Goal: Information Seeking & Learning: Check status

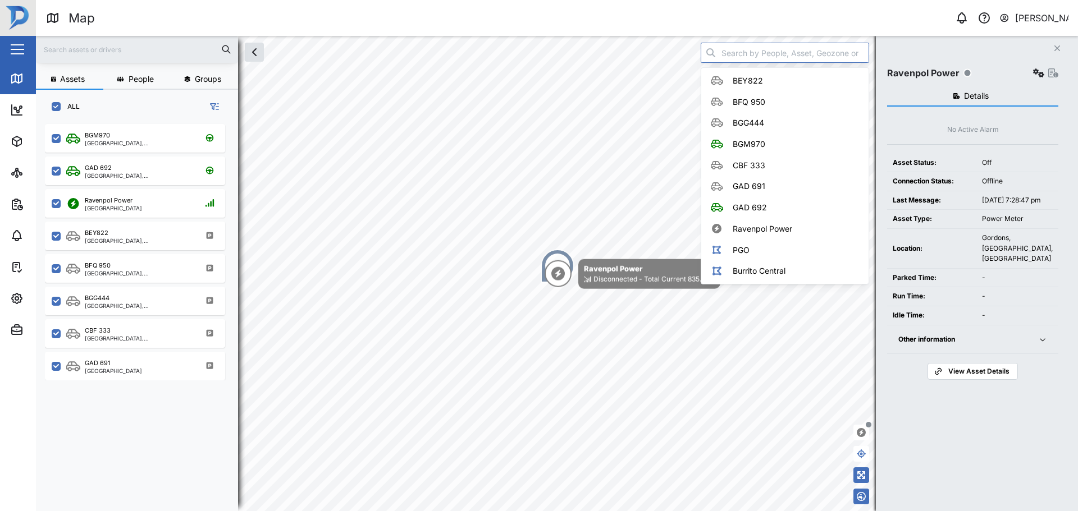
scroll to position [374, 176]
click at [976, 325] on td "Idle Time:" at bounding box center [931, 315] width 89 height 19
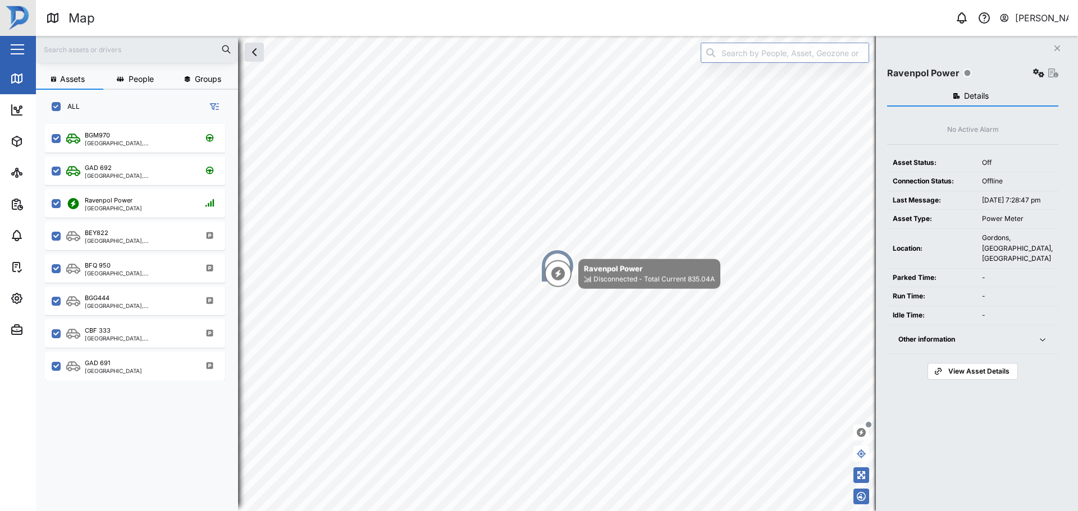
click at [995, 345] on div "Other information" at bounding box center [961, 340] width 126 height 11
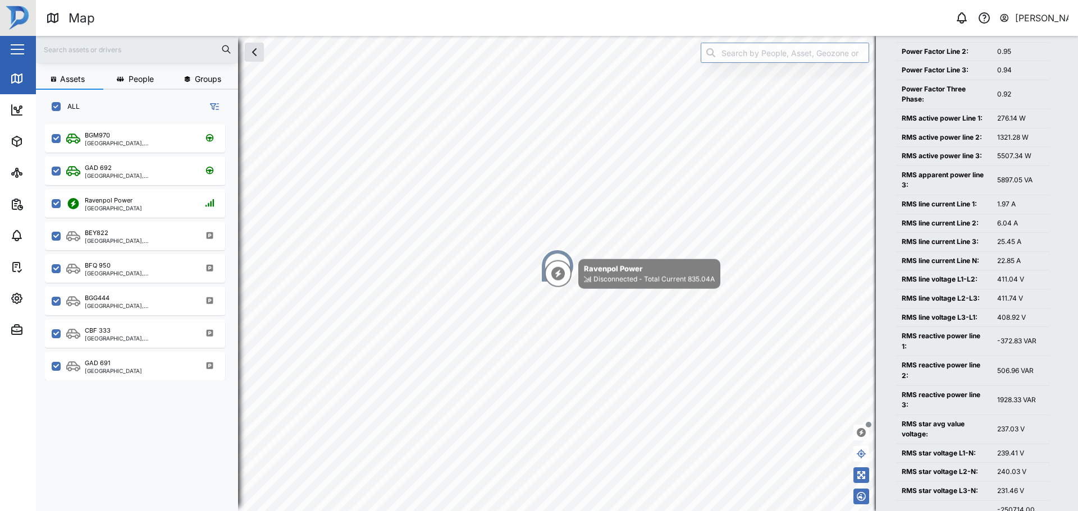
scroll to position [1067, 0]
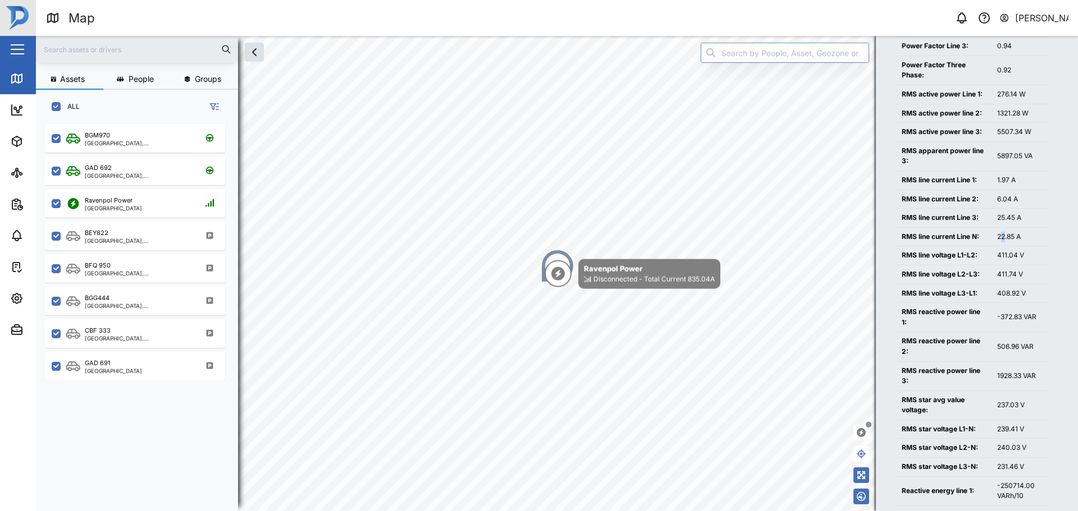
click at [1004, 243] on div "22.85 A" at bounding box center [1020, 237] width 47 height 11
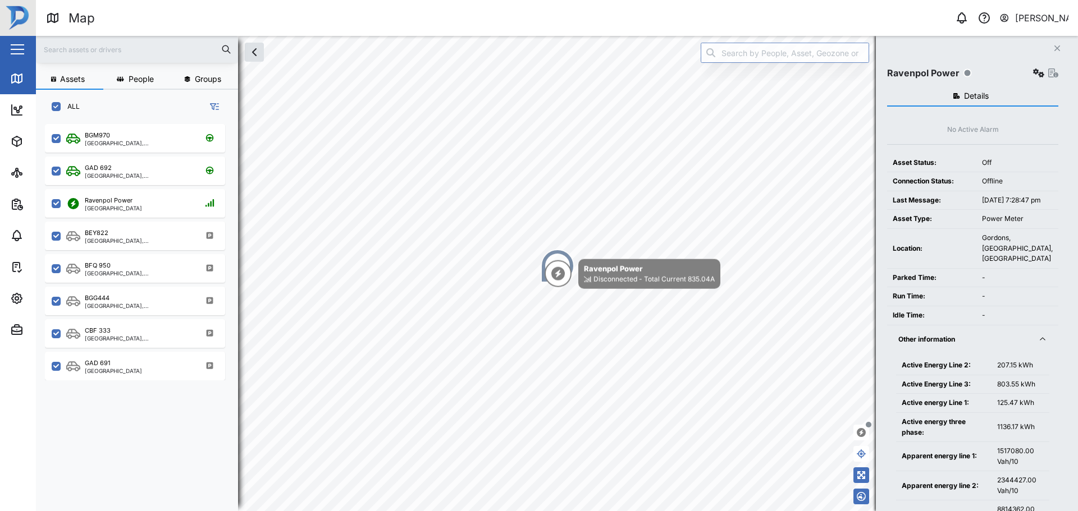
scroll to position [1246, 0]
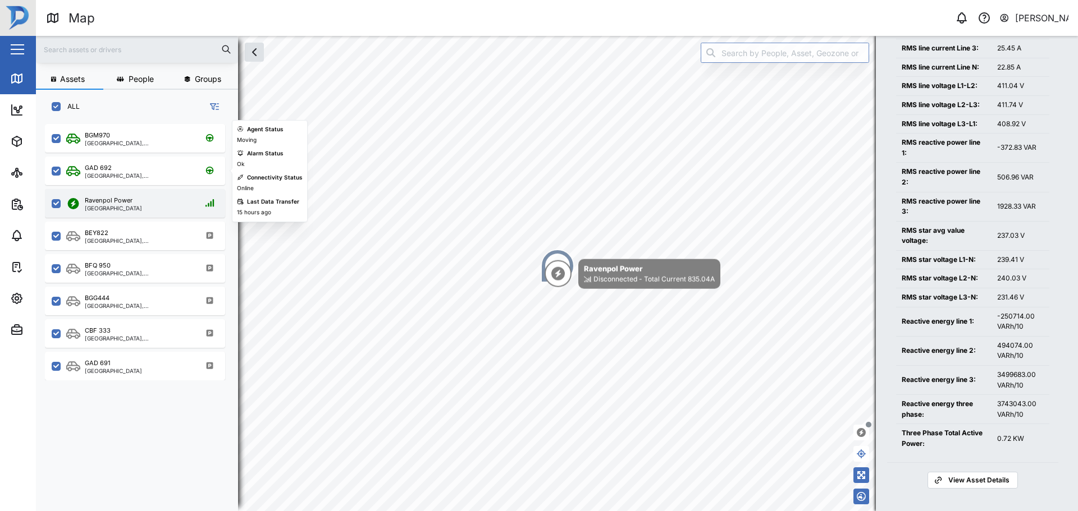
click at [153, 201] on div "Ravenpol Power Port Moresby" at bounding box center [142, 203] width 152 height 15
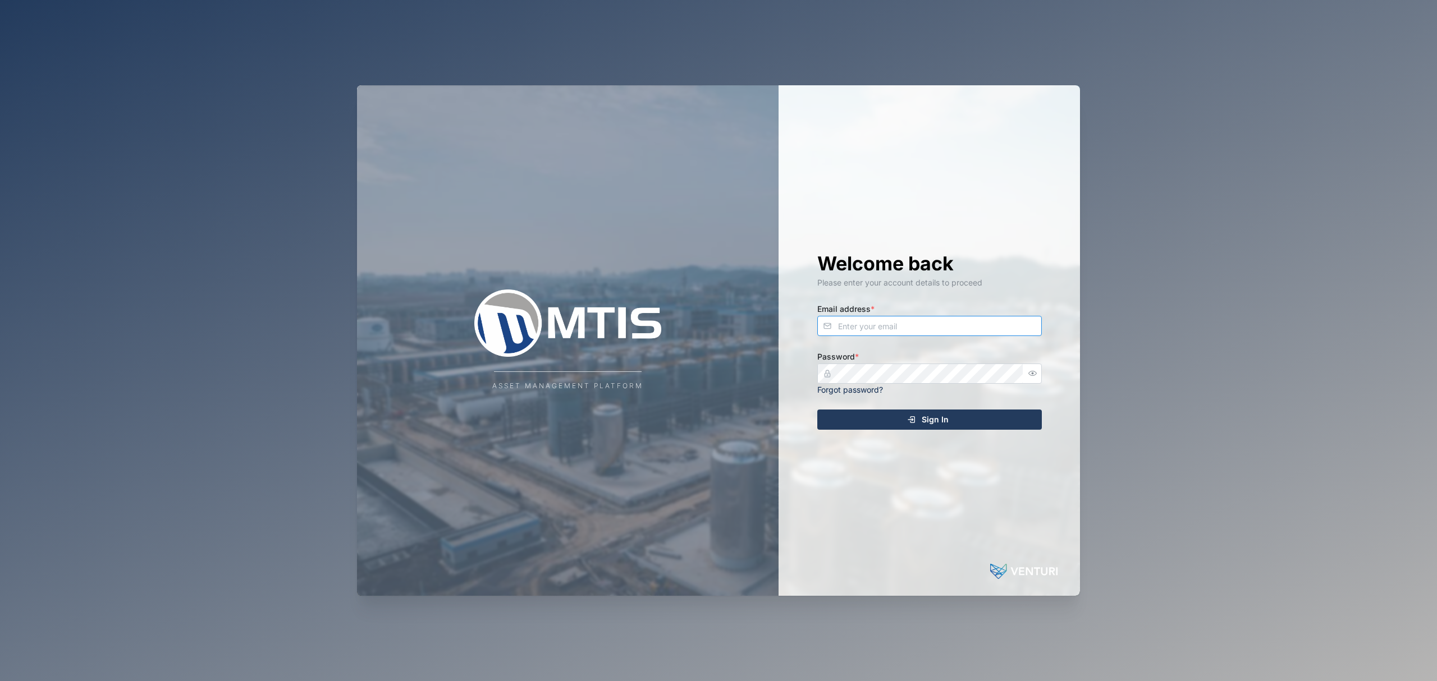
click at [919, 332] on input "Email address *" at bounding box center [929, 326] width 225 height 20
type input "[EMAIL_ADDRESS][PERSON_NAME][DOMAIN_NAME]"
click at [817, 410] on button "Sign In" at bounding box center [929, 420] width 225 height 20
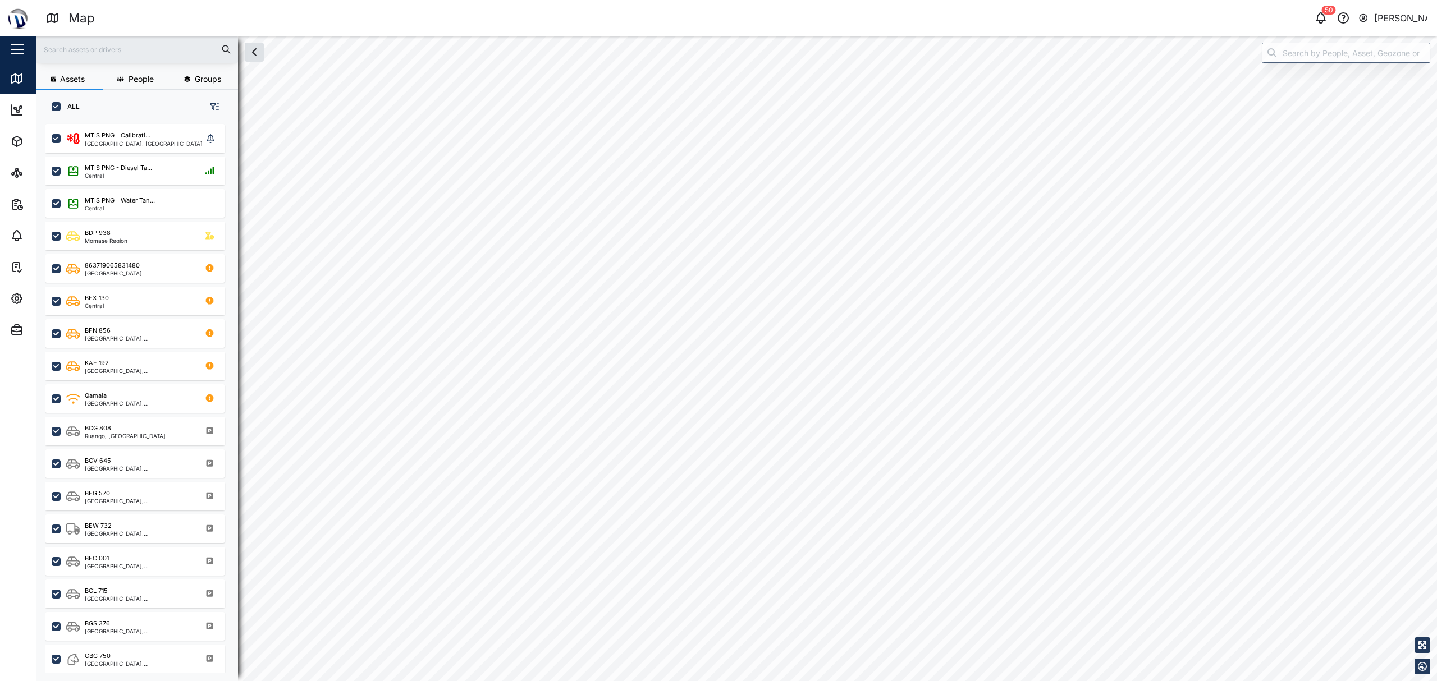
checkbox input "true"
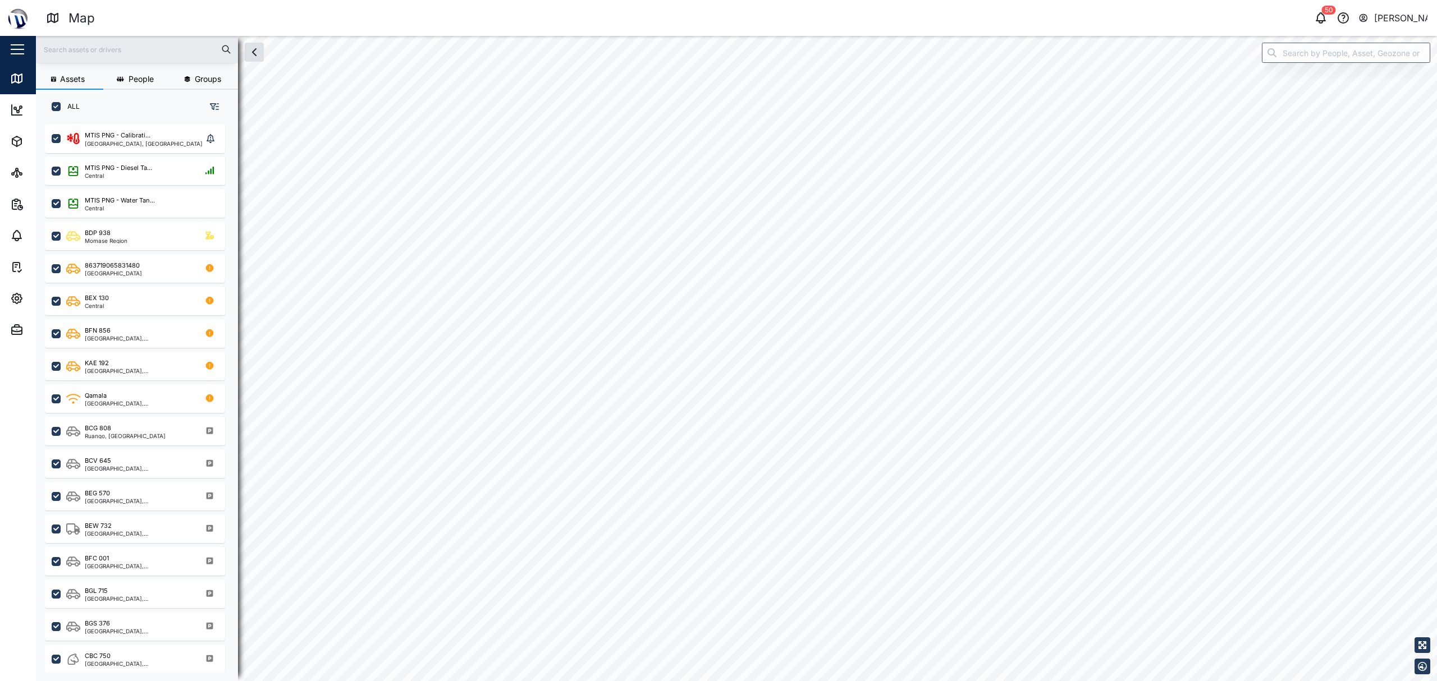
checkbox input "true"
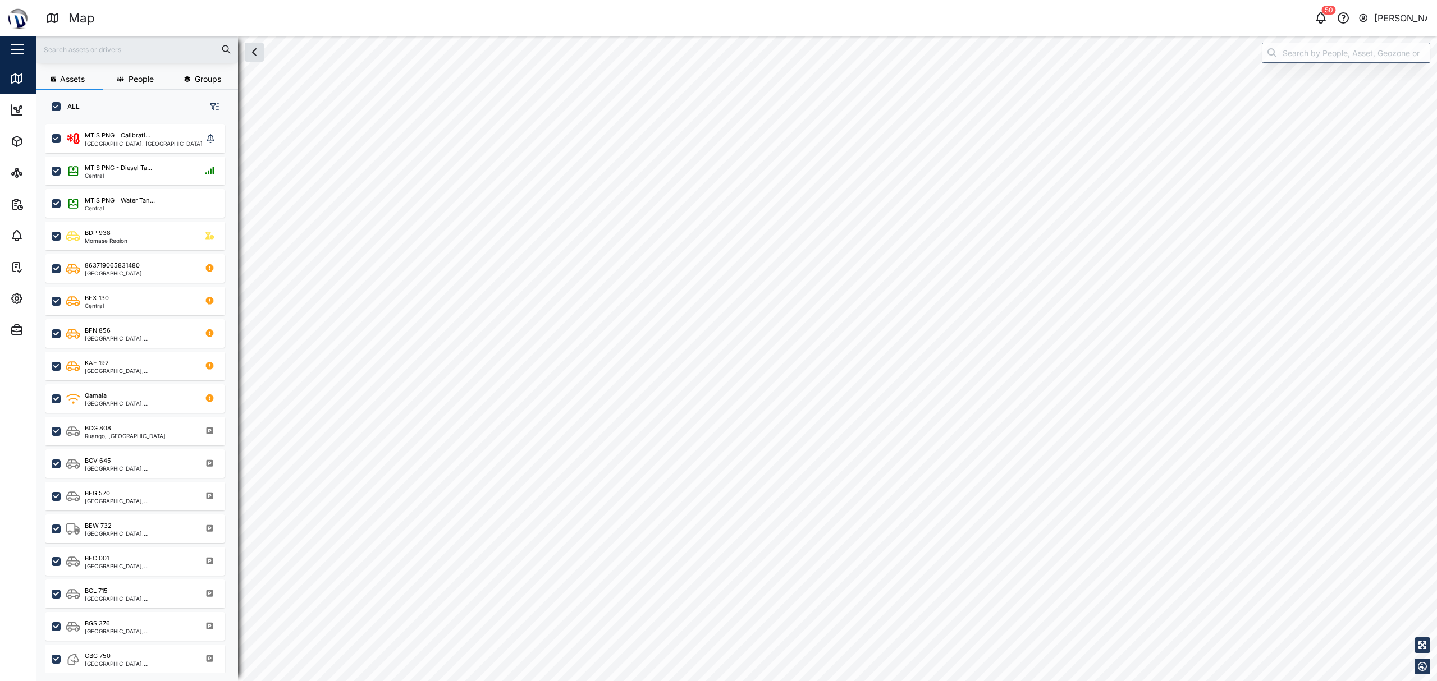
checkbox input "true"
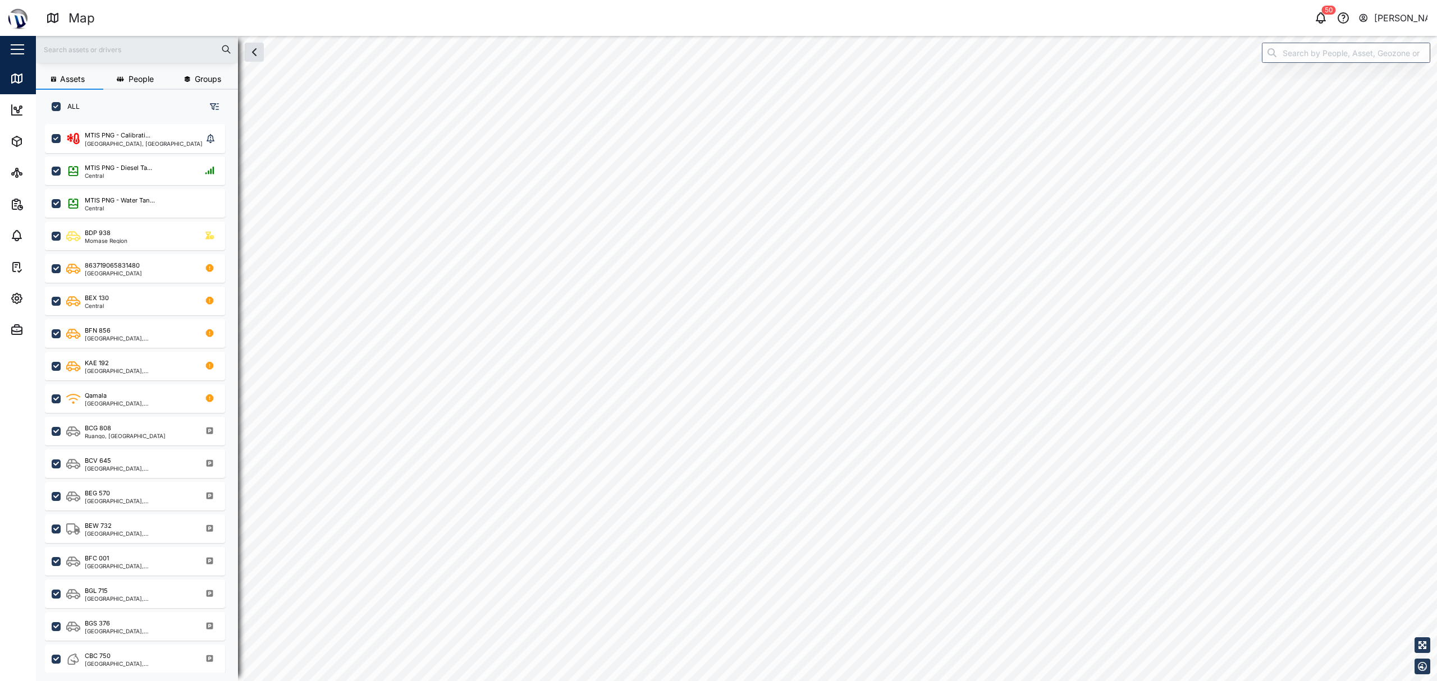
checkbox input "true"
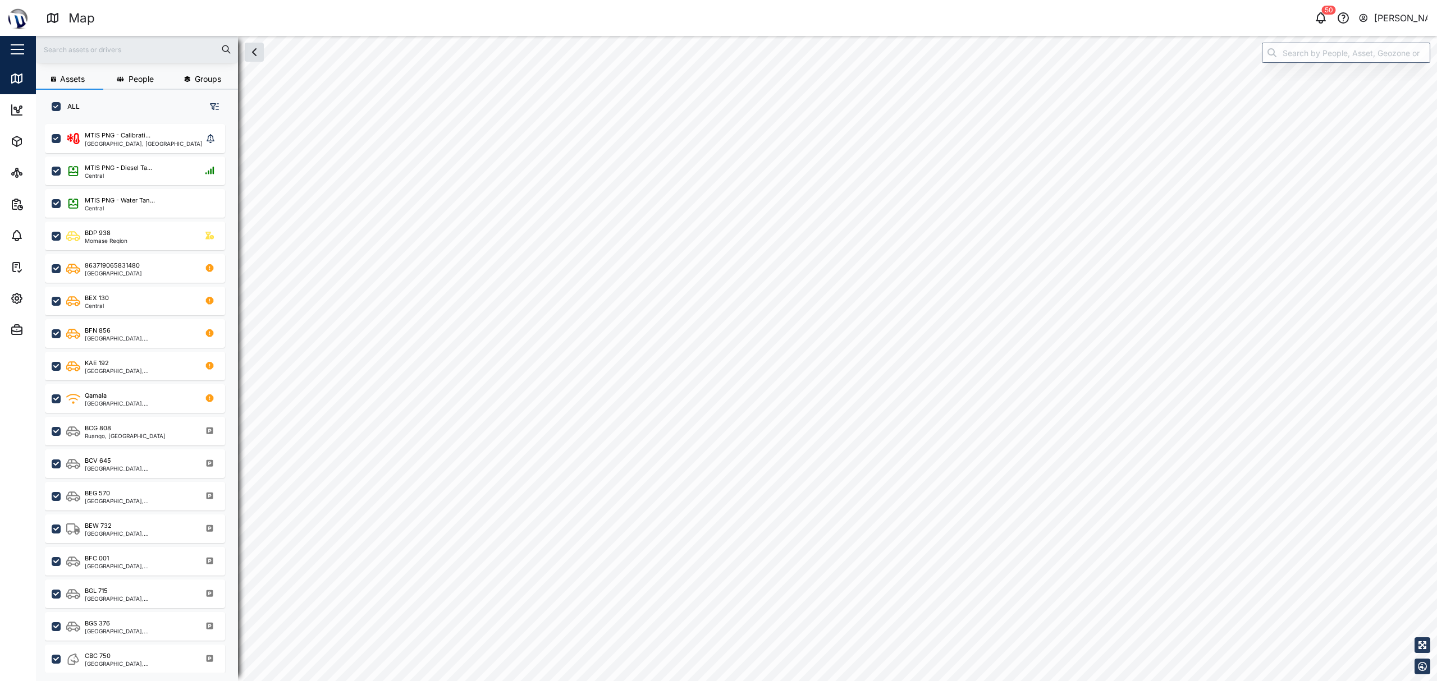
checkbox input "true"
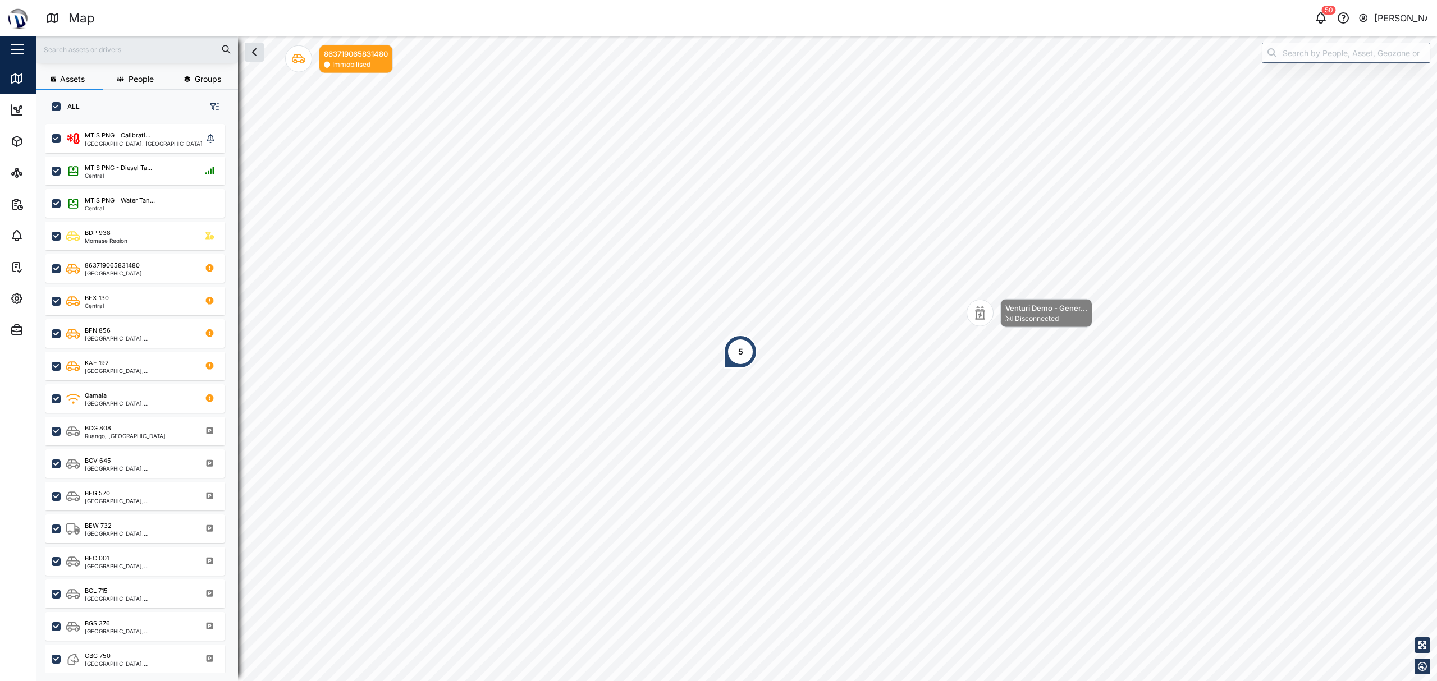
scroll to position [541, 173]
click at [1294, 46] on input "search" at bounding box center [1346, 53] width 168 height 20
type input "G"
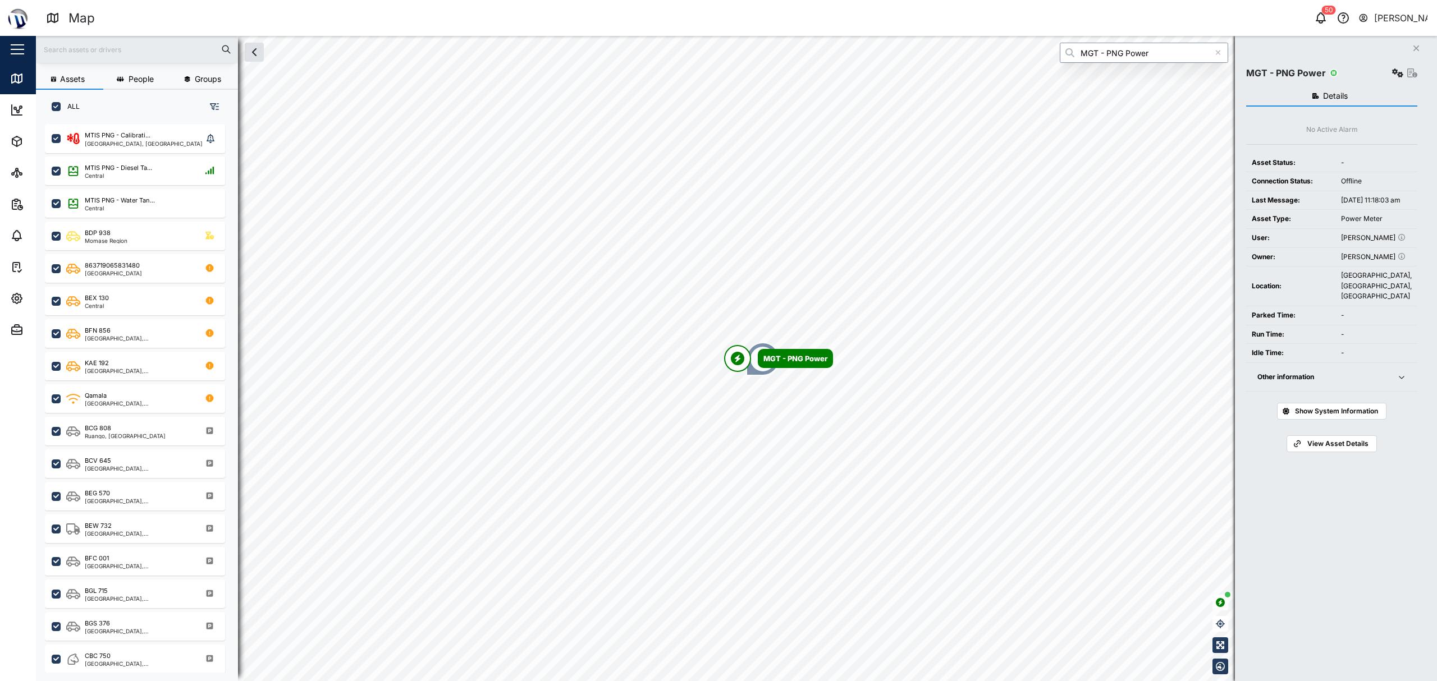
type input "MGT - PNG Power"
click at [1332, 392] on span "Other information" at bounding box center [1320, 377] width 126 height 29
click at [1379, 413] on td "0.00 A" at bounding box center [1380, 403] width 58 height 19
click at [1413, 392] on button "Other information" at bounding box center [1331, 377] width 171 height 29
click at [1390, 80] on button "button" at bounding box center [1398, 73] width 16 height 16
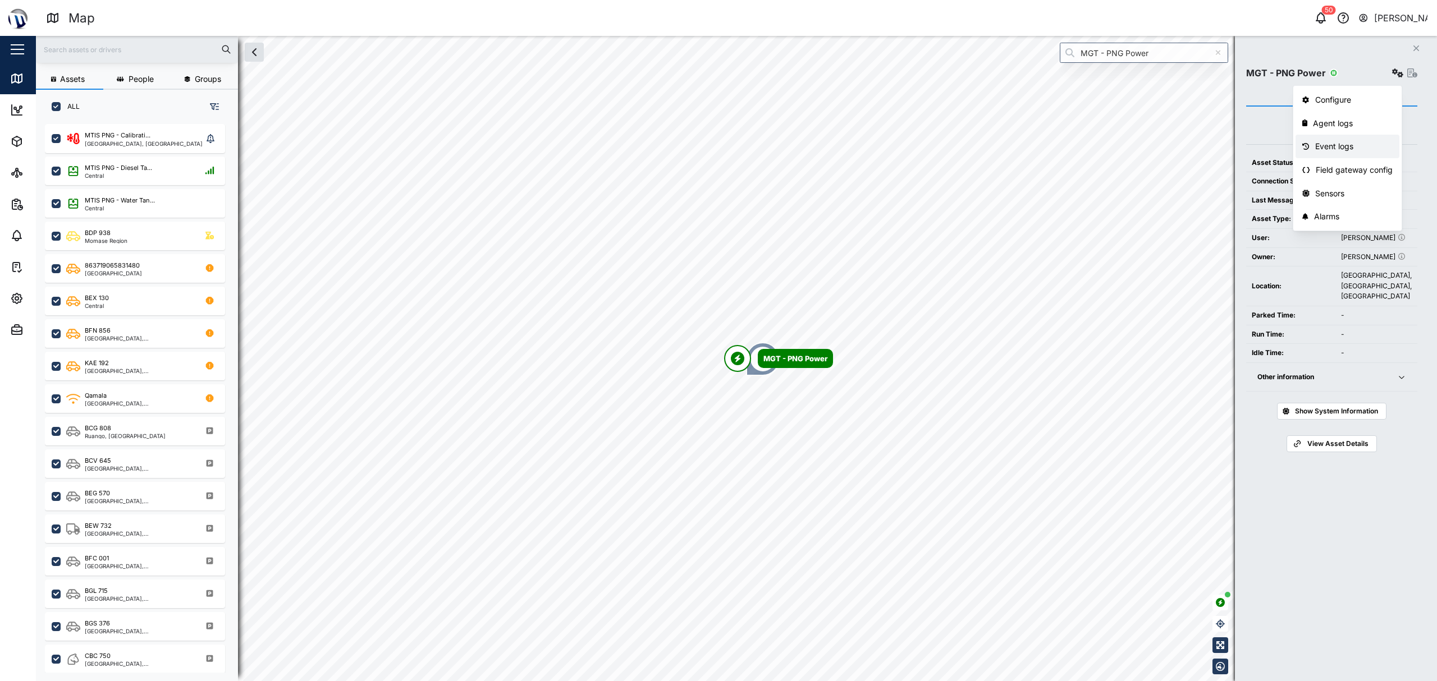
click at [1374, 137] on link "Event logs" at bounding box center [1348, 147] width 104 height 24
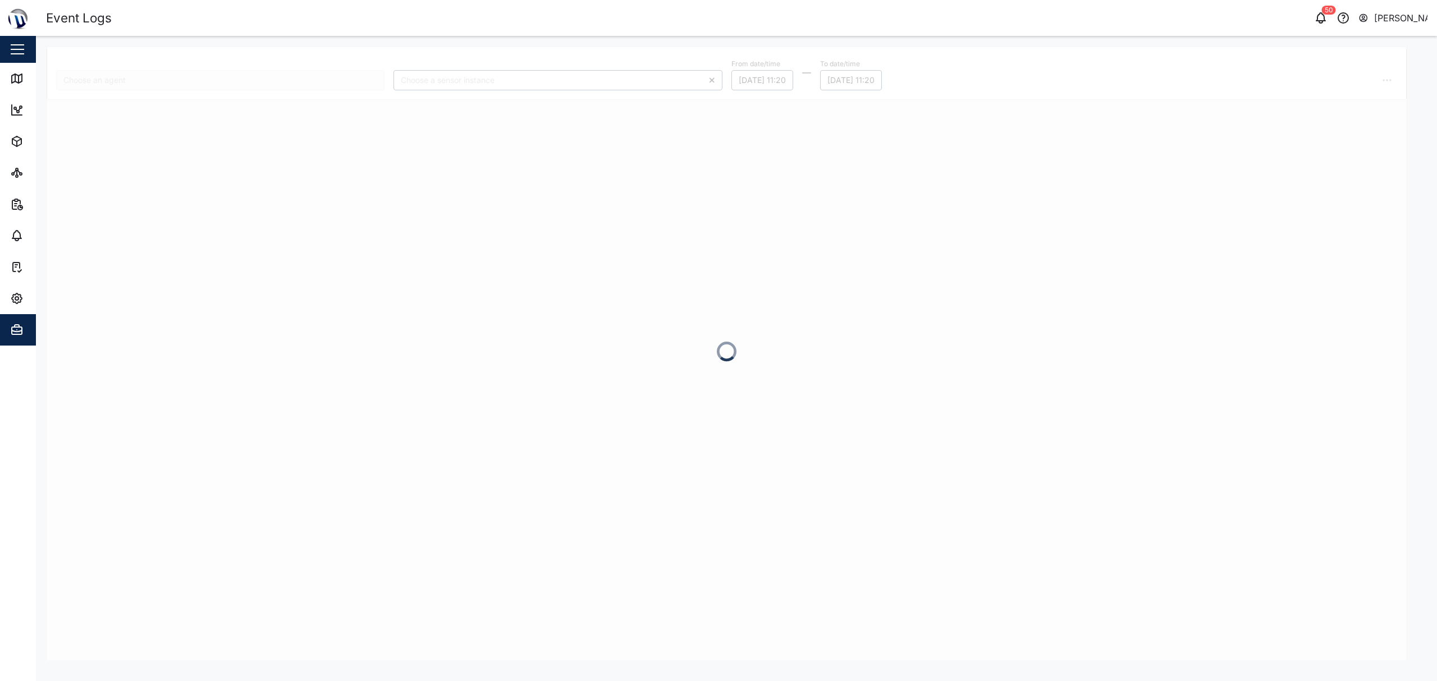
type input "MGT - PNG Power"
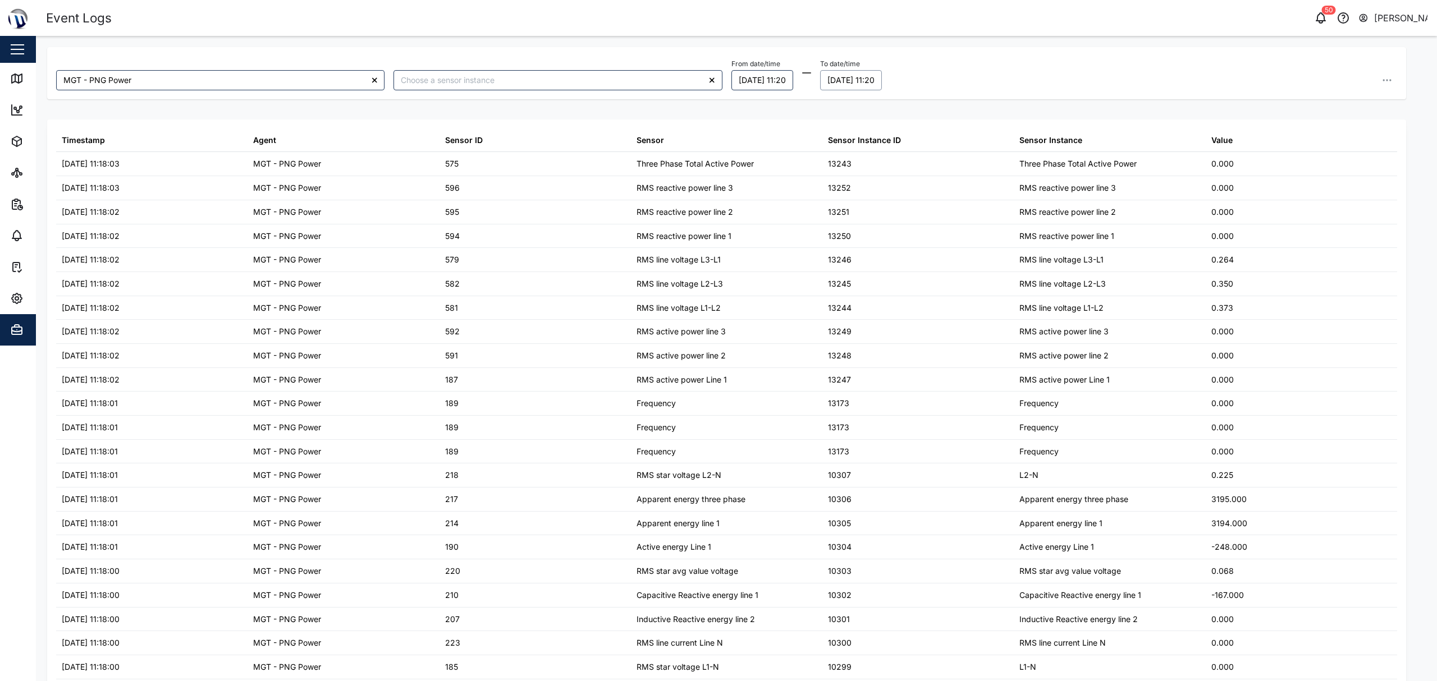
click at [860, 75] on button "[DATE] 11:20" at bounding box center [851, 80] width 62 height 20
click at [885, 153] on button "1" at bounding box center [892, 154] width 20 height 20
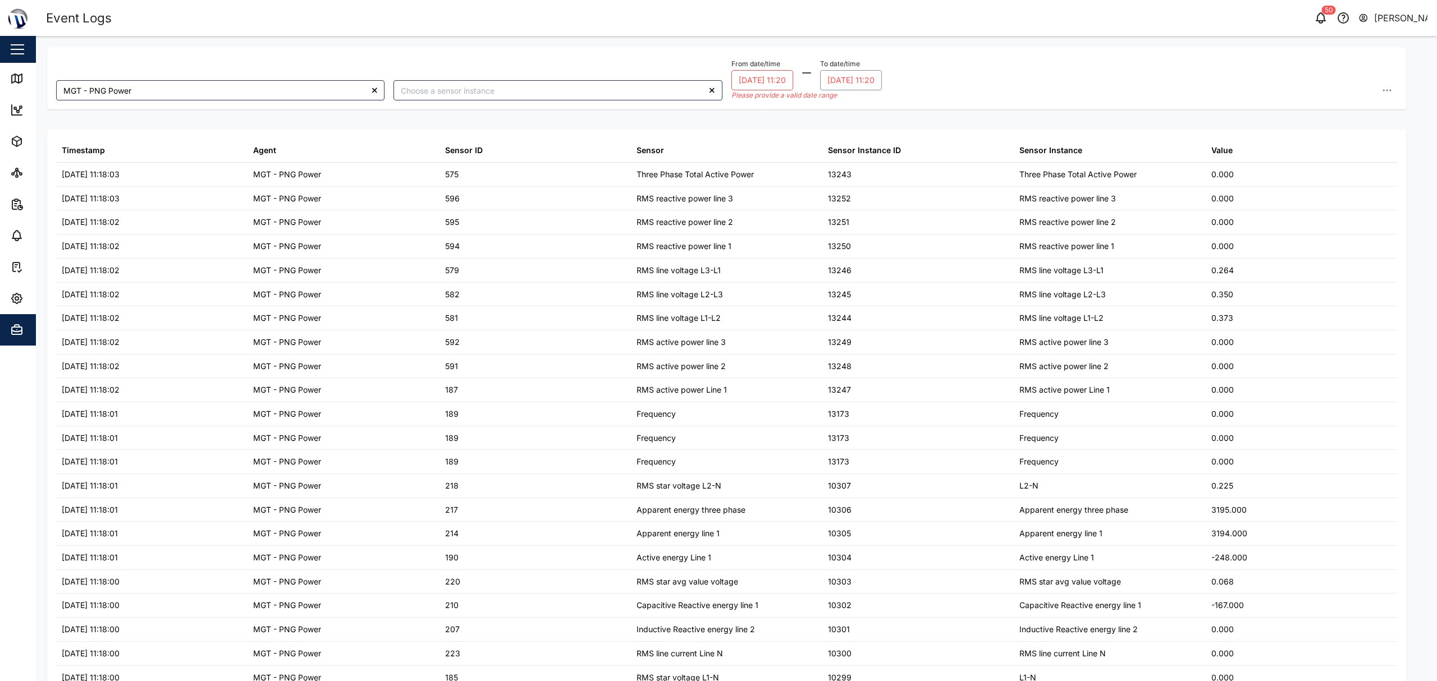
click at [746, 83] on button "[DATE] 11:20" at bounding box center [762, 80] width 62 height 20
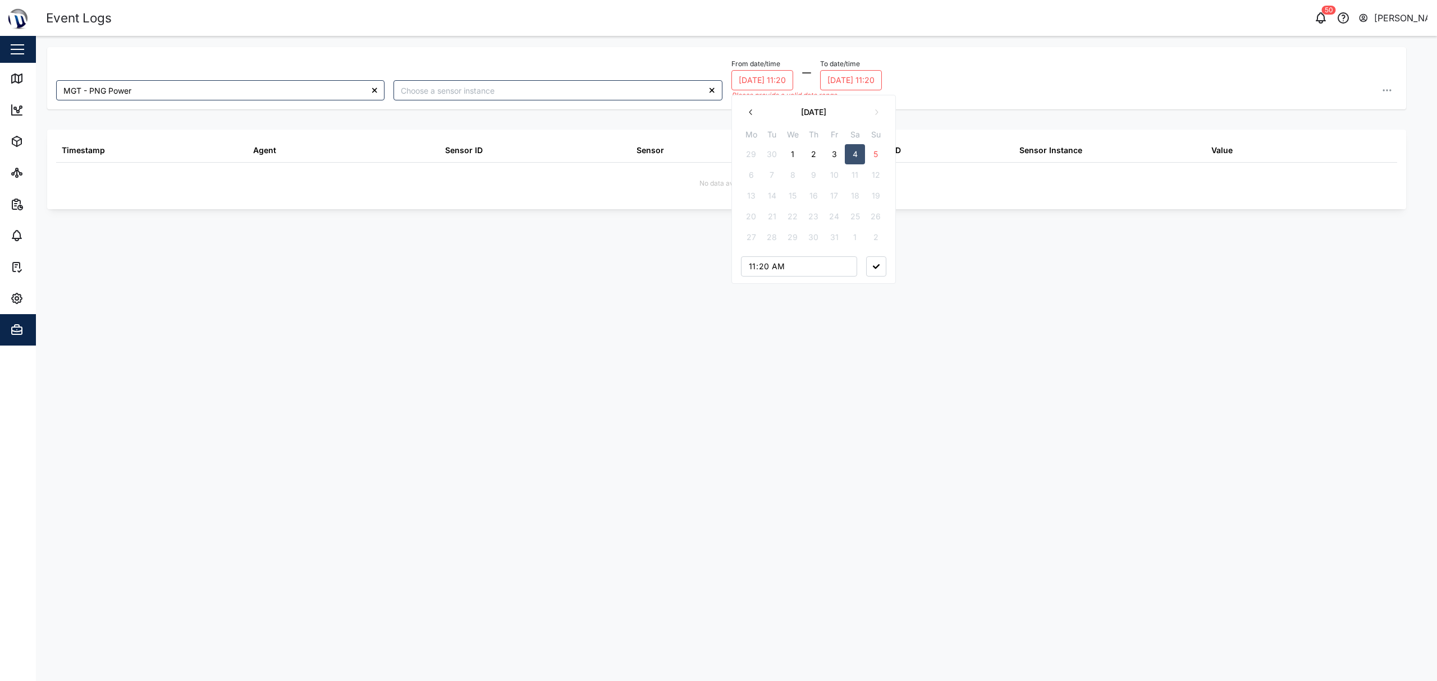
click at [793, 155] on button "1" at bounding box center [793, 154] width 20 height 20
click at [874, 266] on icon "button" at bounding box center [876, 266] width 7 height 4
click at [775, 81] on button "[DATE] 11:20" at bounding box center [762, 80] width 62 height 20
click at [778, 155] on button "30" at bounding box center [772, 154] width 20 height 20
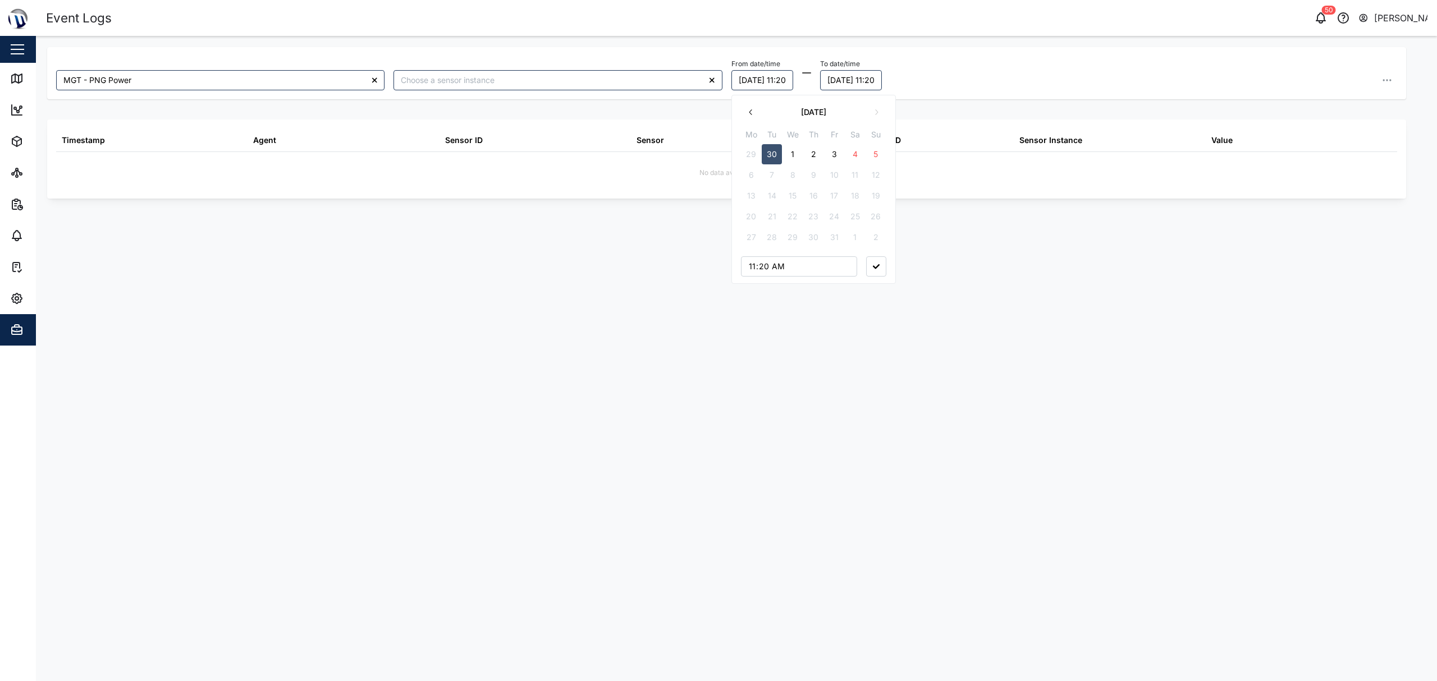
click at [871, 262] on button "button" at bounding box center [876, 267] width 20 height 20
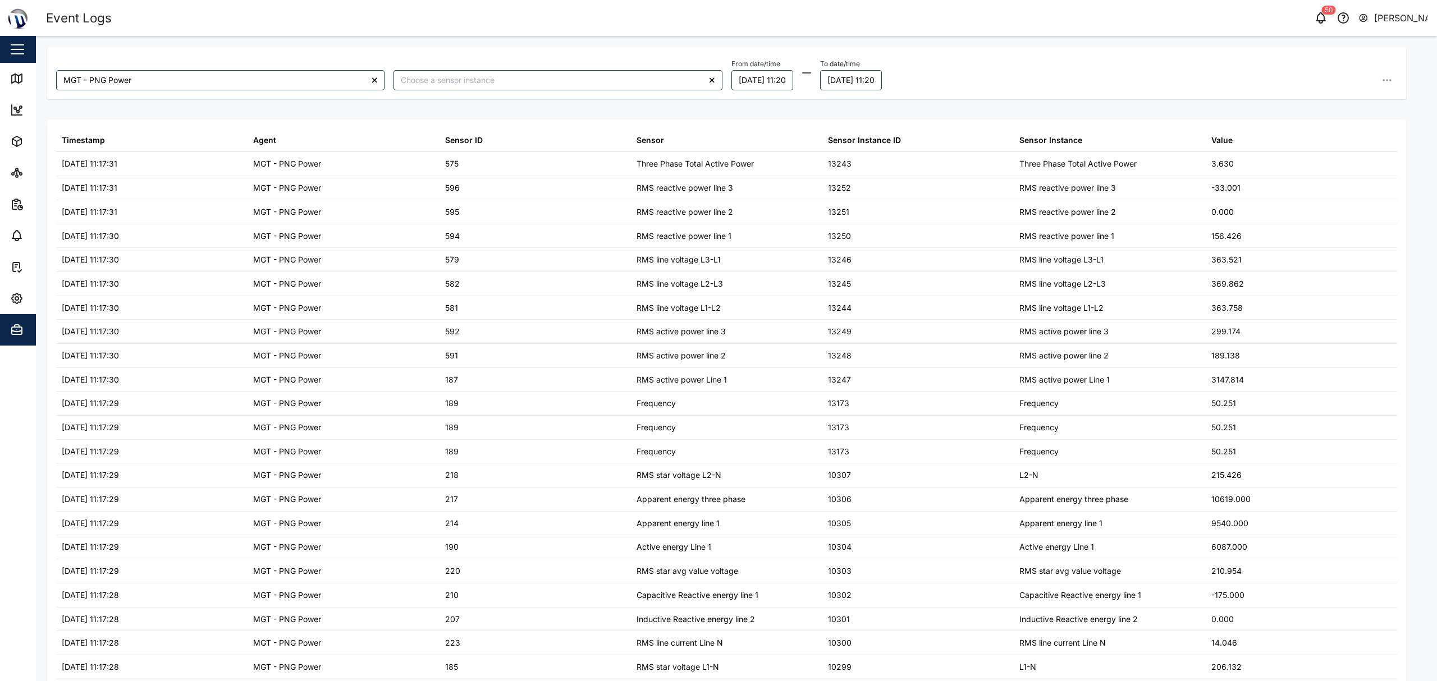
click at [591, 94] on div at bounding box center [557, 80] width 337 height 29
click at [591, 93] on div at bounding box center [557, 80] width 337 height 29
click at [605, 79] on input "search" at bounding box center [558, 80] width 328 height 20
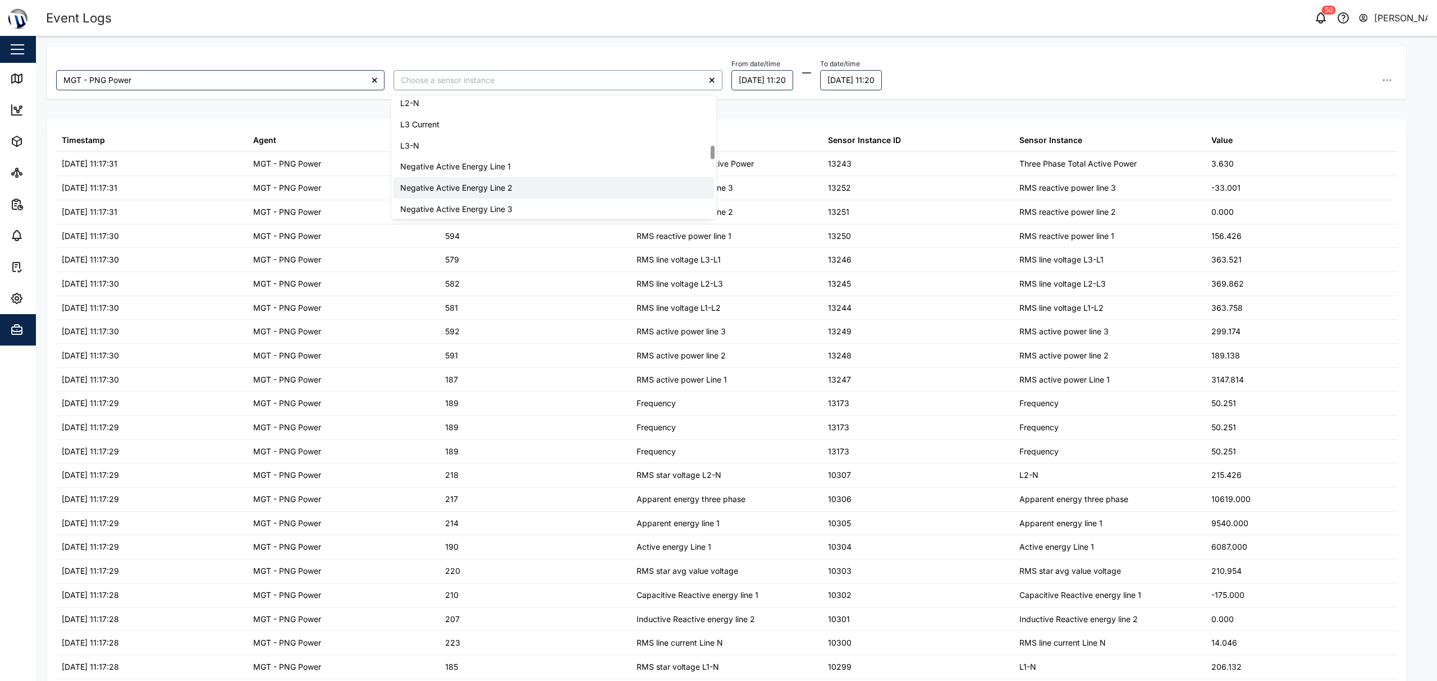
scroll to position [374, 0]
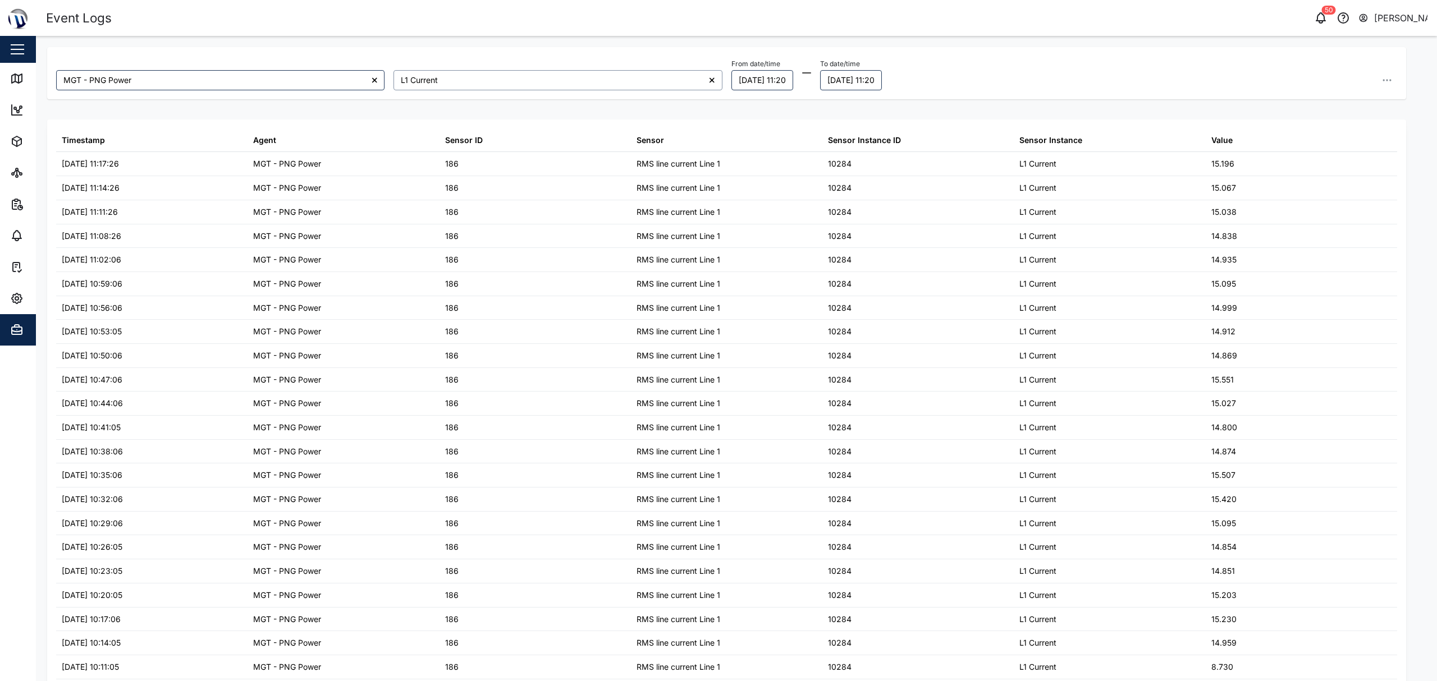
click at [602, 83] on input "L1 Current" at bounding box center [558, 80] width 328 height 20
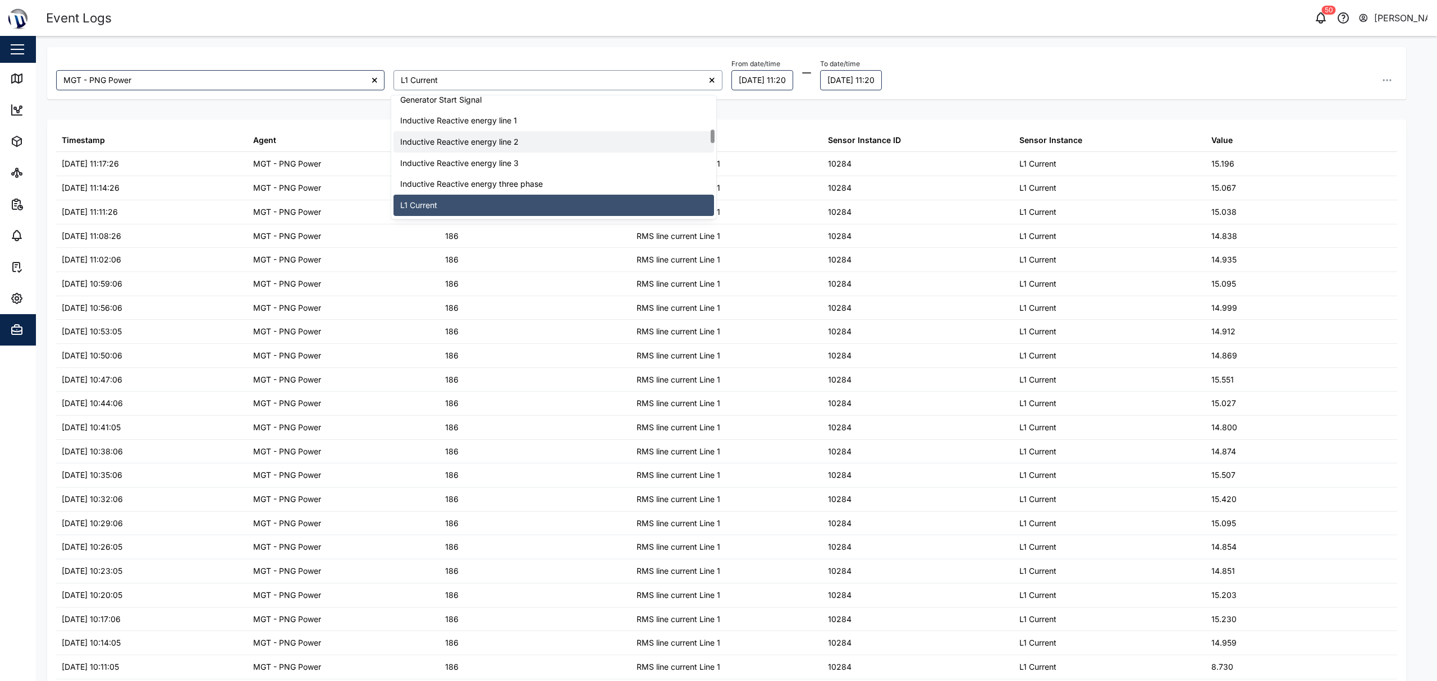
scroll to position [358, 0]
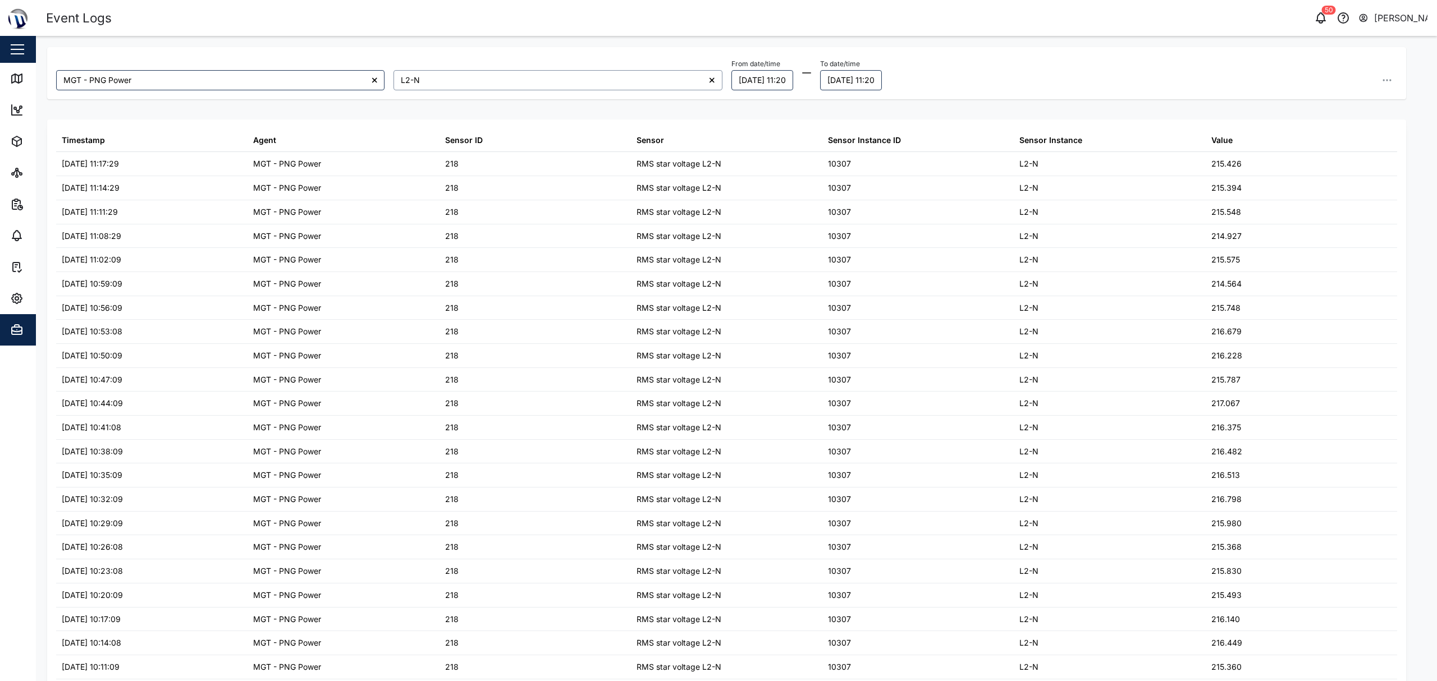
click at [570, 70] on input "L2-N" at bounding box center [558, 80] width 328 height 20
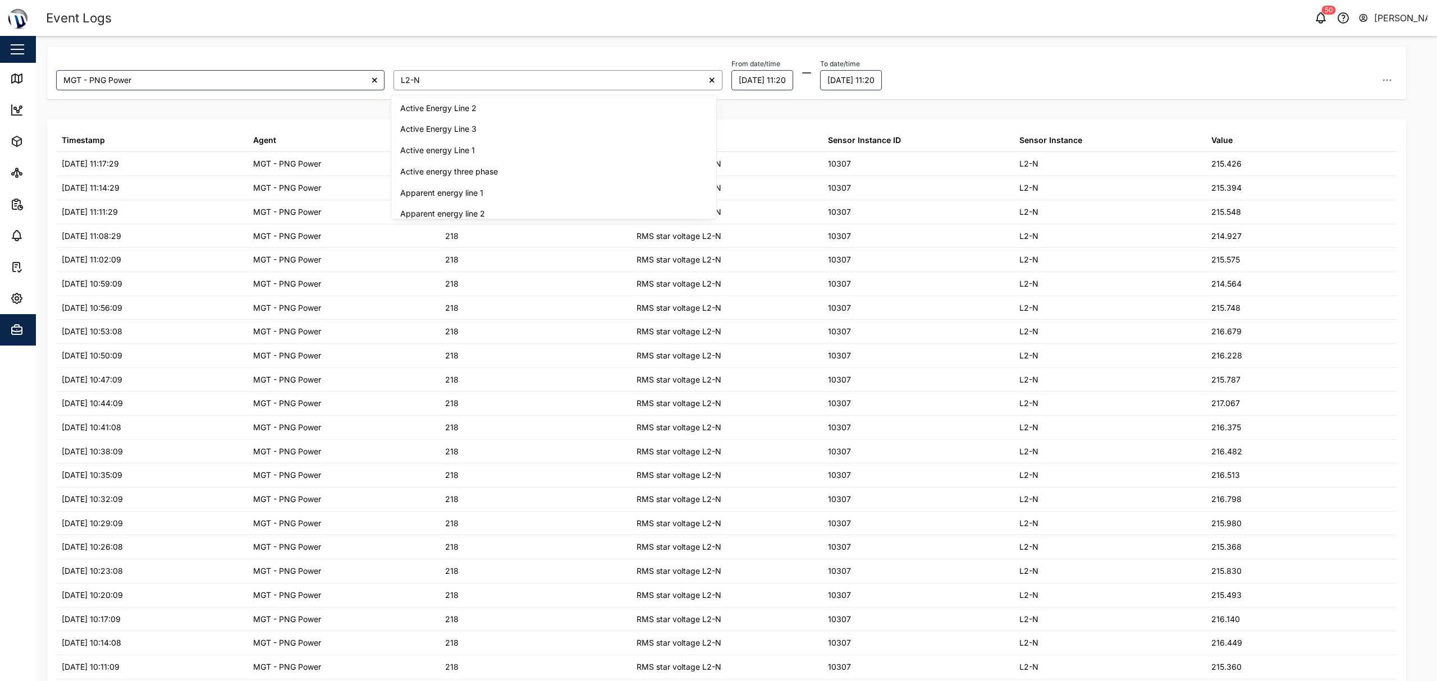
scroll to position [347, 0]
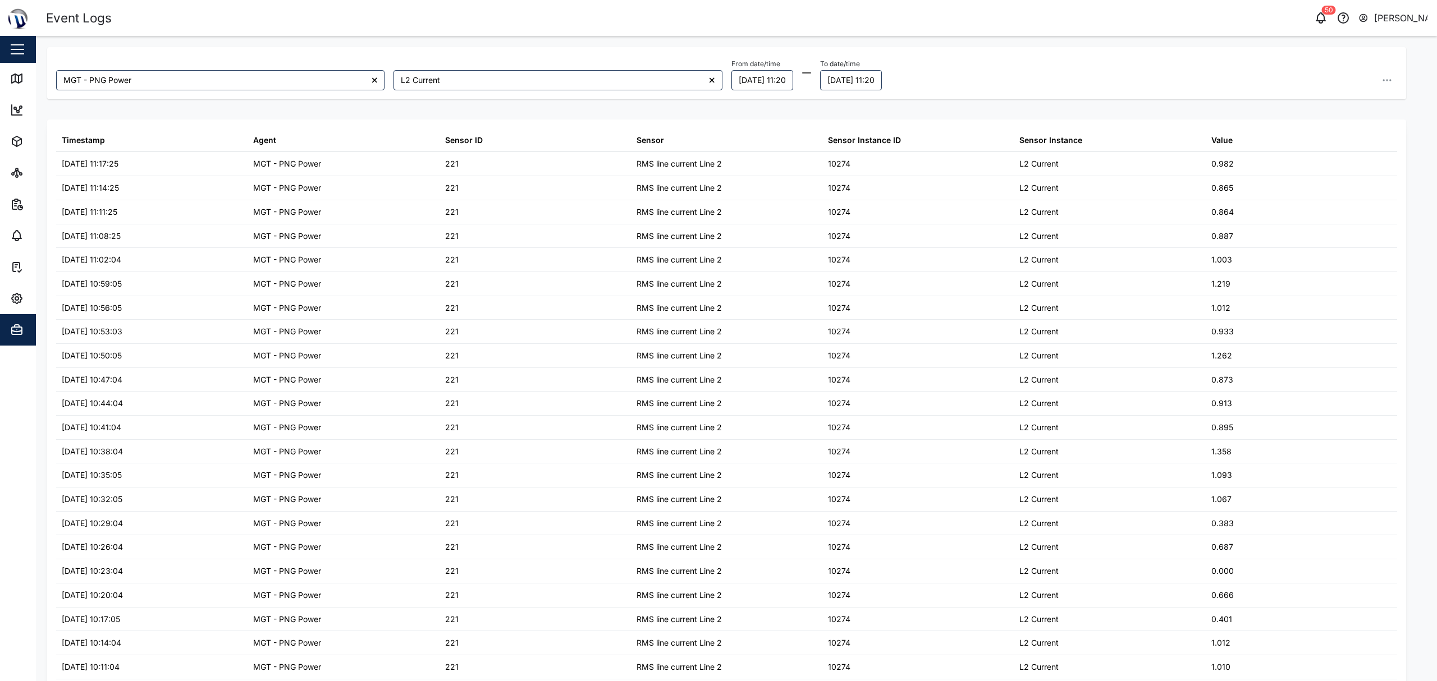
click at [577, 97] on div "MGT - PNG Power L2 Current From date/time [DATE] 11:20 To date/time [DATE] 11:20" at bounding box center [726, 73] width 1359 height 52
click at [576, 86] on input "L2 Current" at bounding box center [558, 80] width 328 height 20
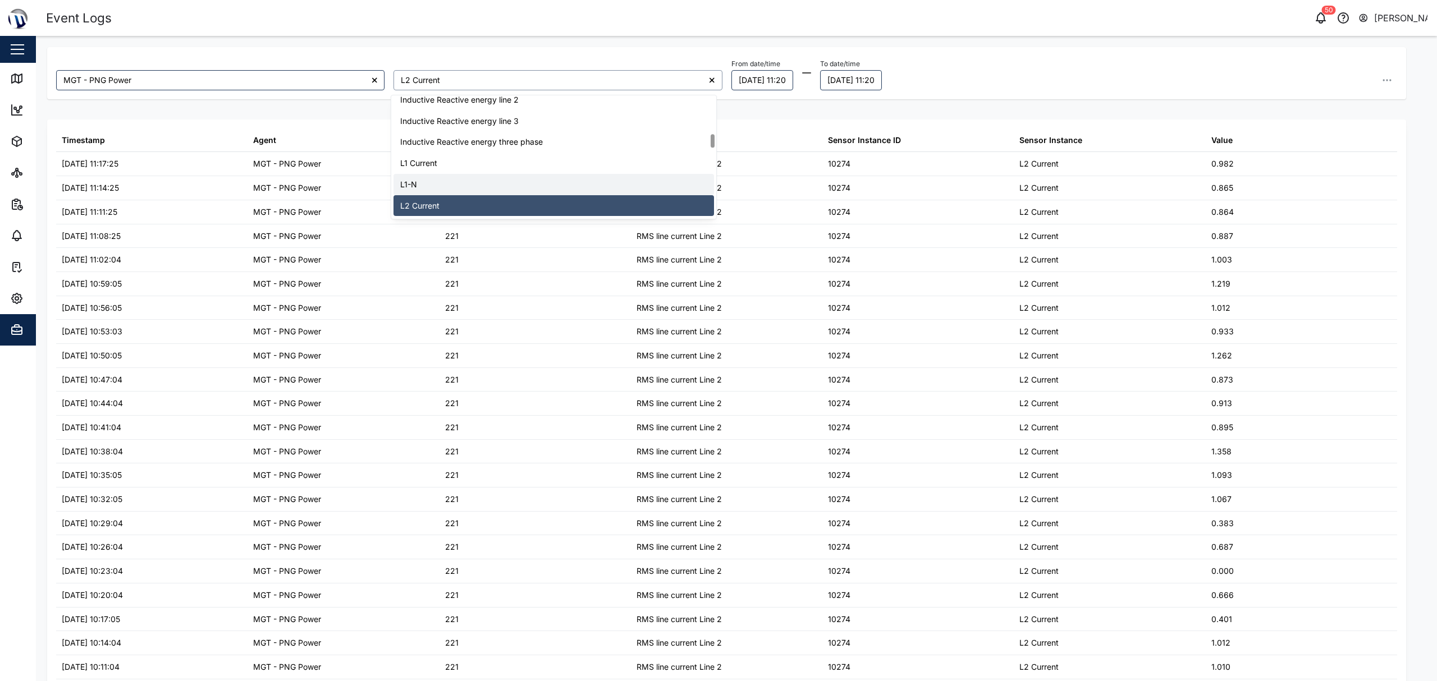
scroll to position [400, 0]
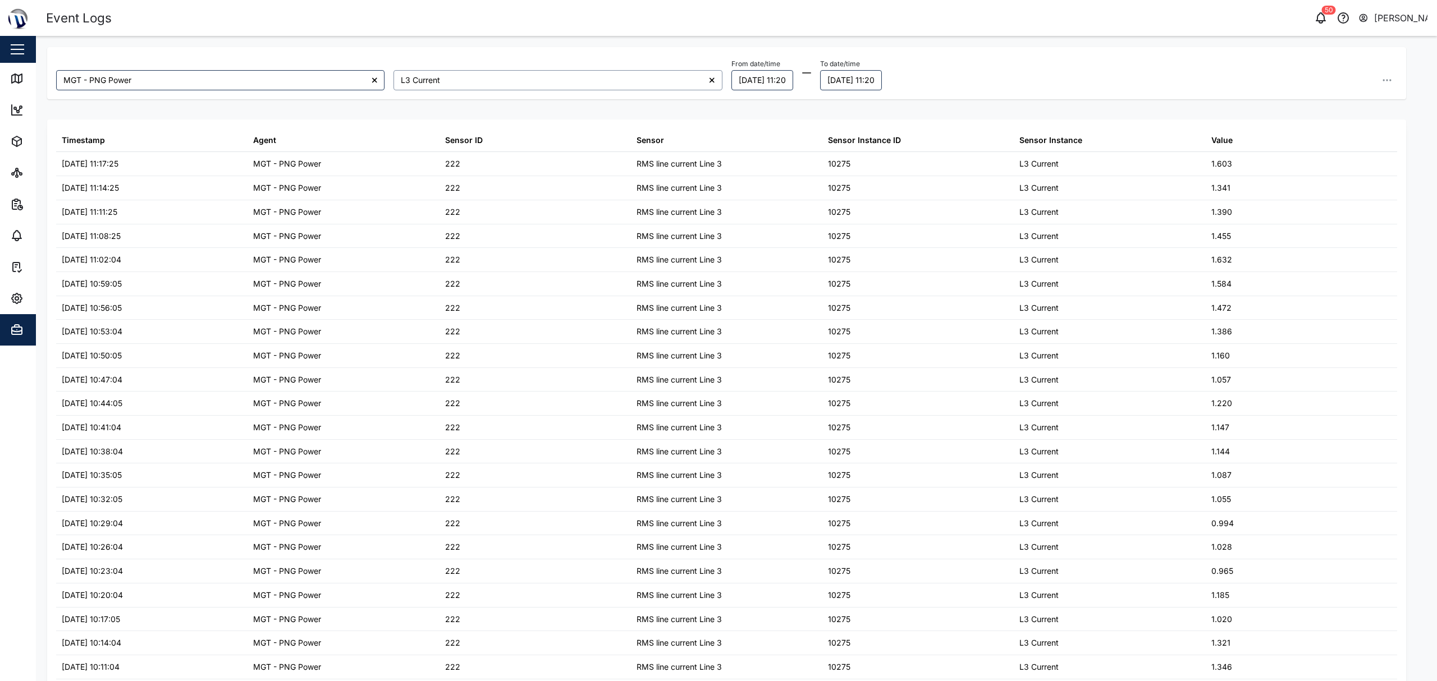
click at [582, 82] on input "L3 Current" at bounding box center [558, 80] width 328 height 20
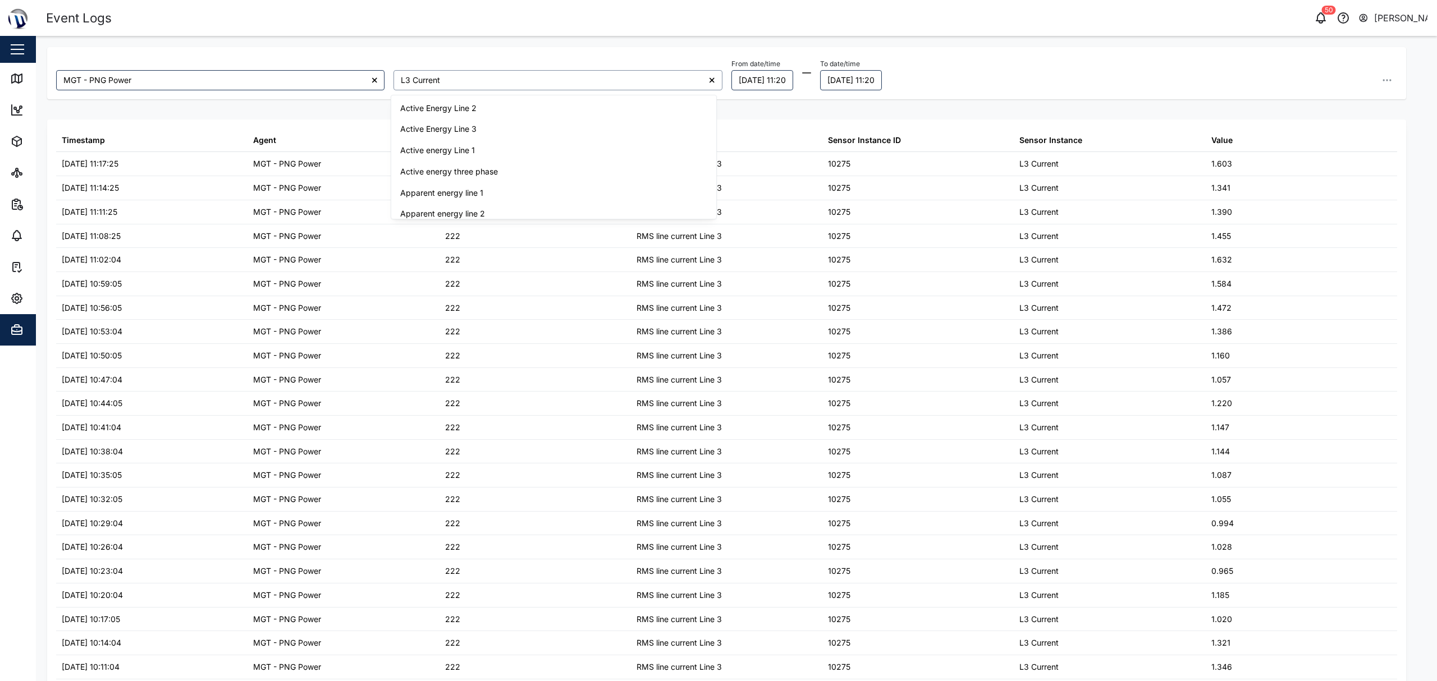
scroll to position [368, 0]
click at [604, 74] on input "L1 Current" at bounding box center [558, 80] width 328 height 20
type input "RMS line current Line N"
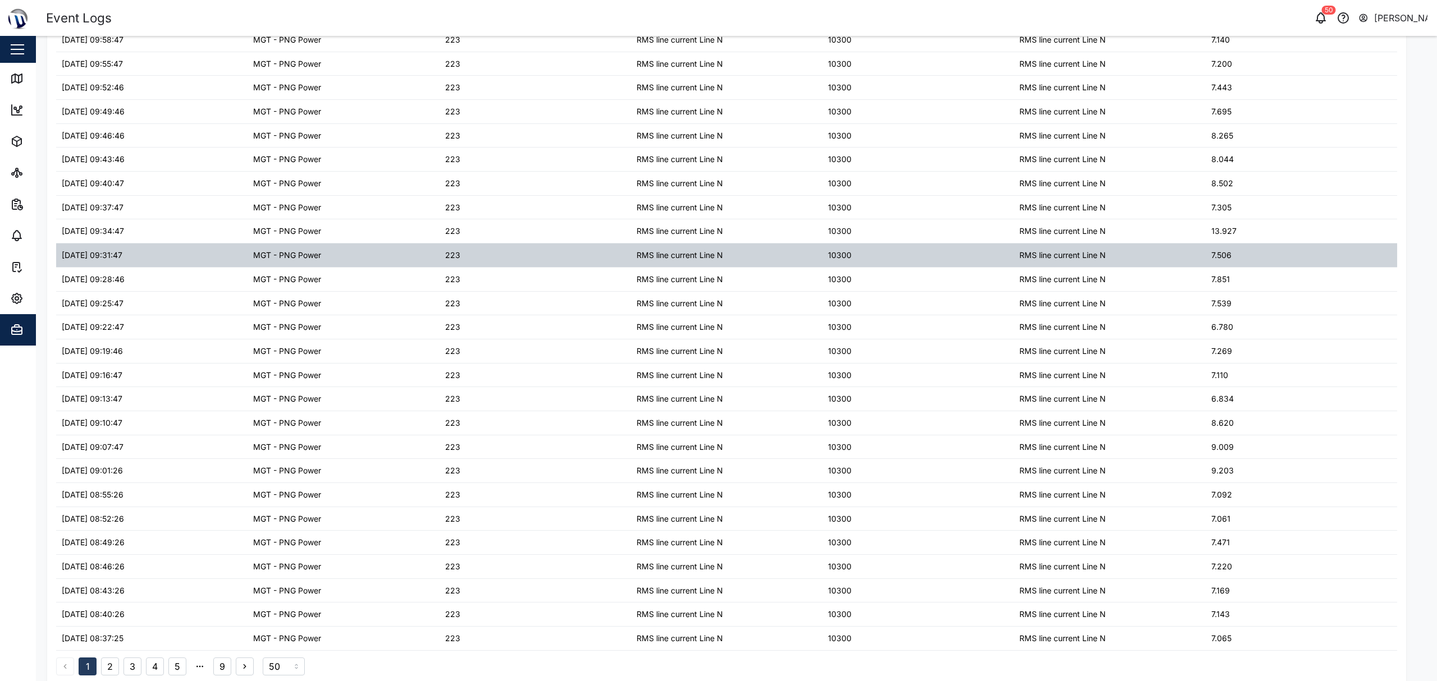
scroll to position [712, 0]
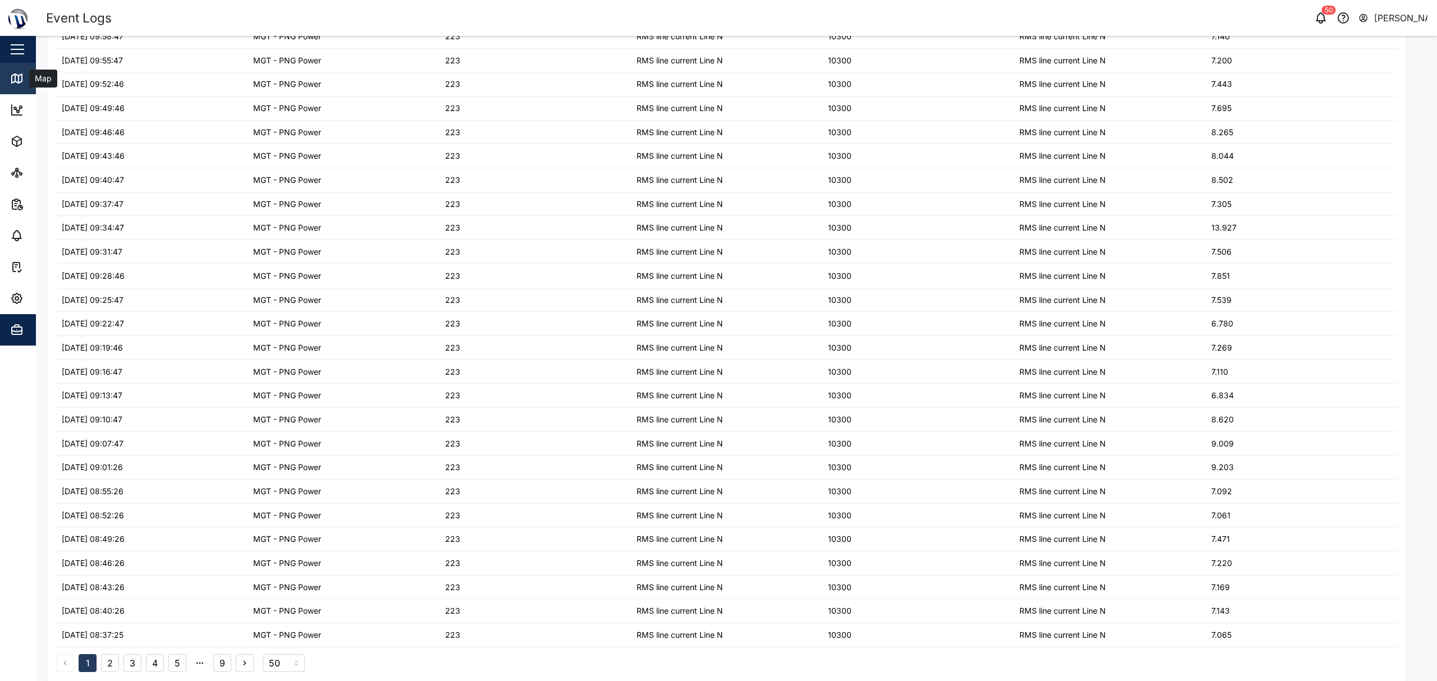
click at [30, 89] on link "Map" at bounding box center [73, 78] width 146 height 31
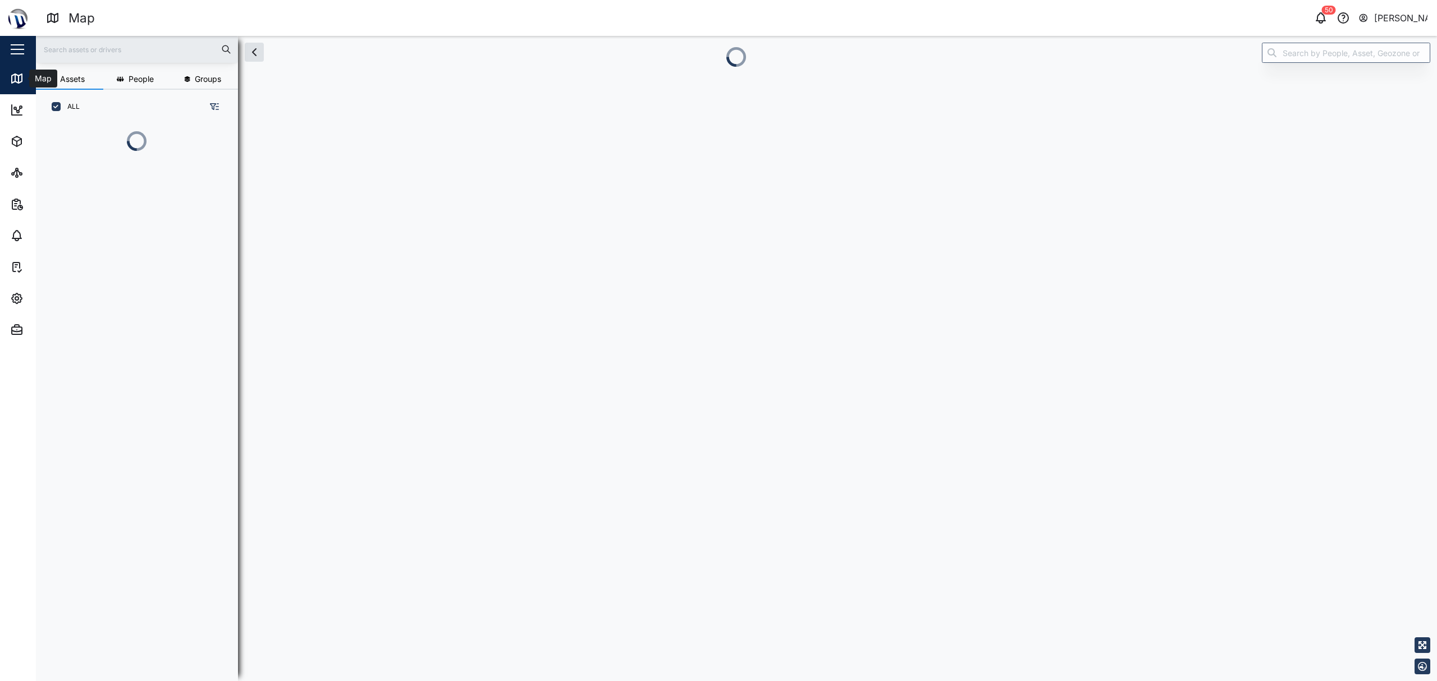
scroll to position [12, 12]
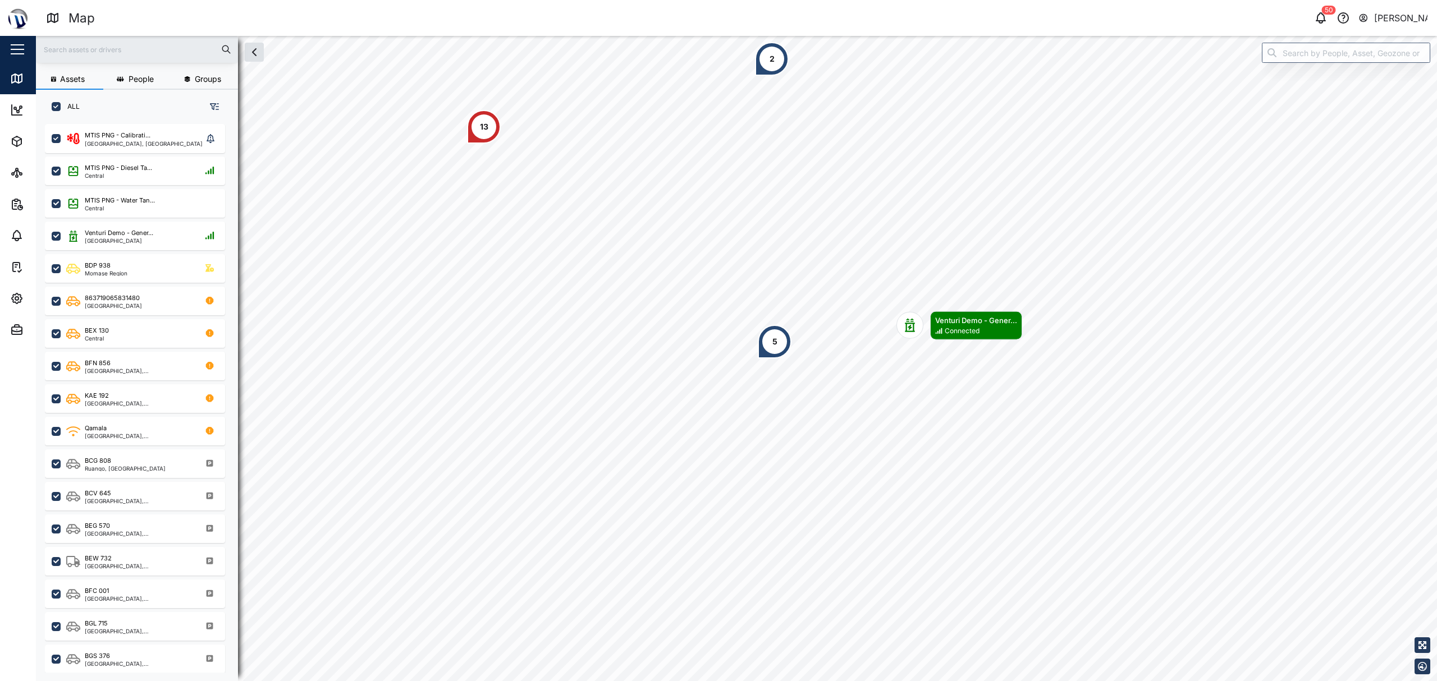
click at [786, 346] on div "5" at bounding box center [775, 342] width 34 height 34
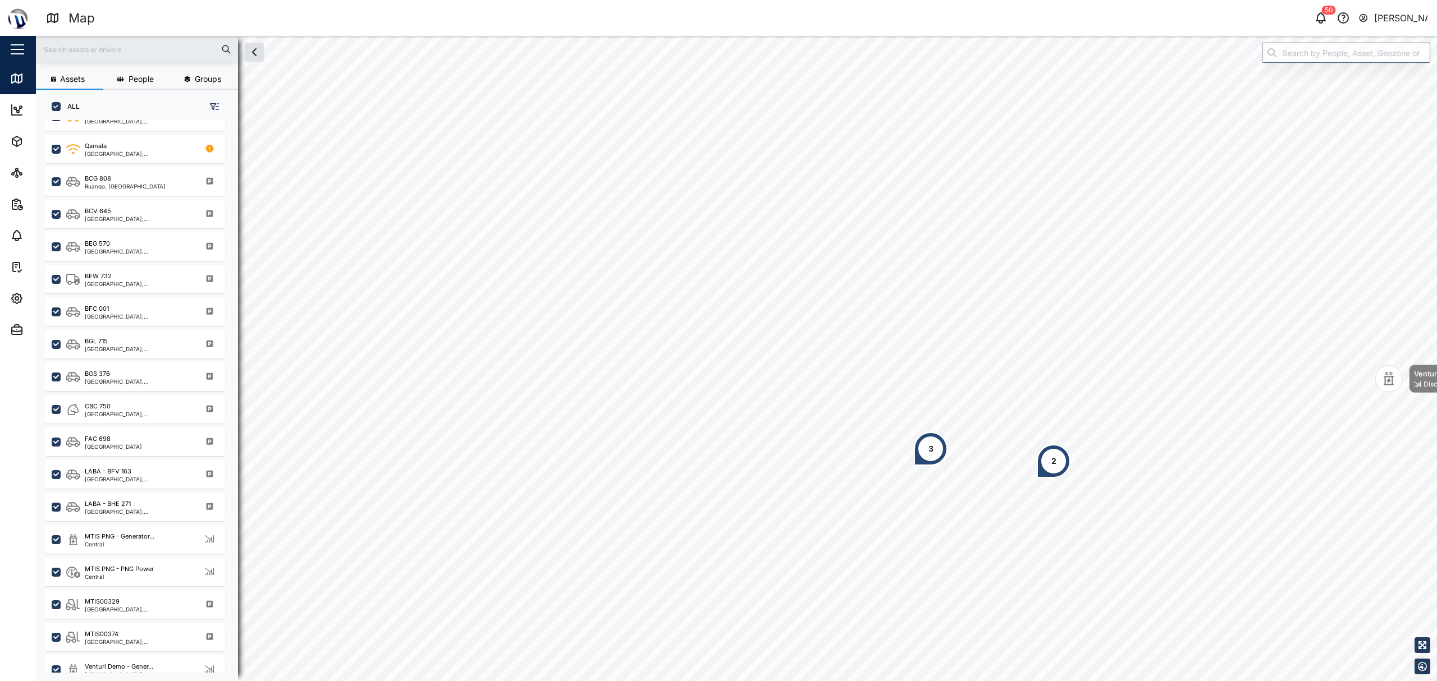
scroll to position [261, 0]
